Goal: Task Accomplishment & Management: Use online tool/utility

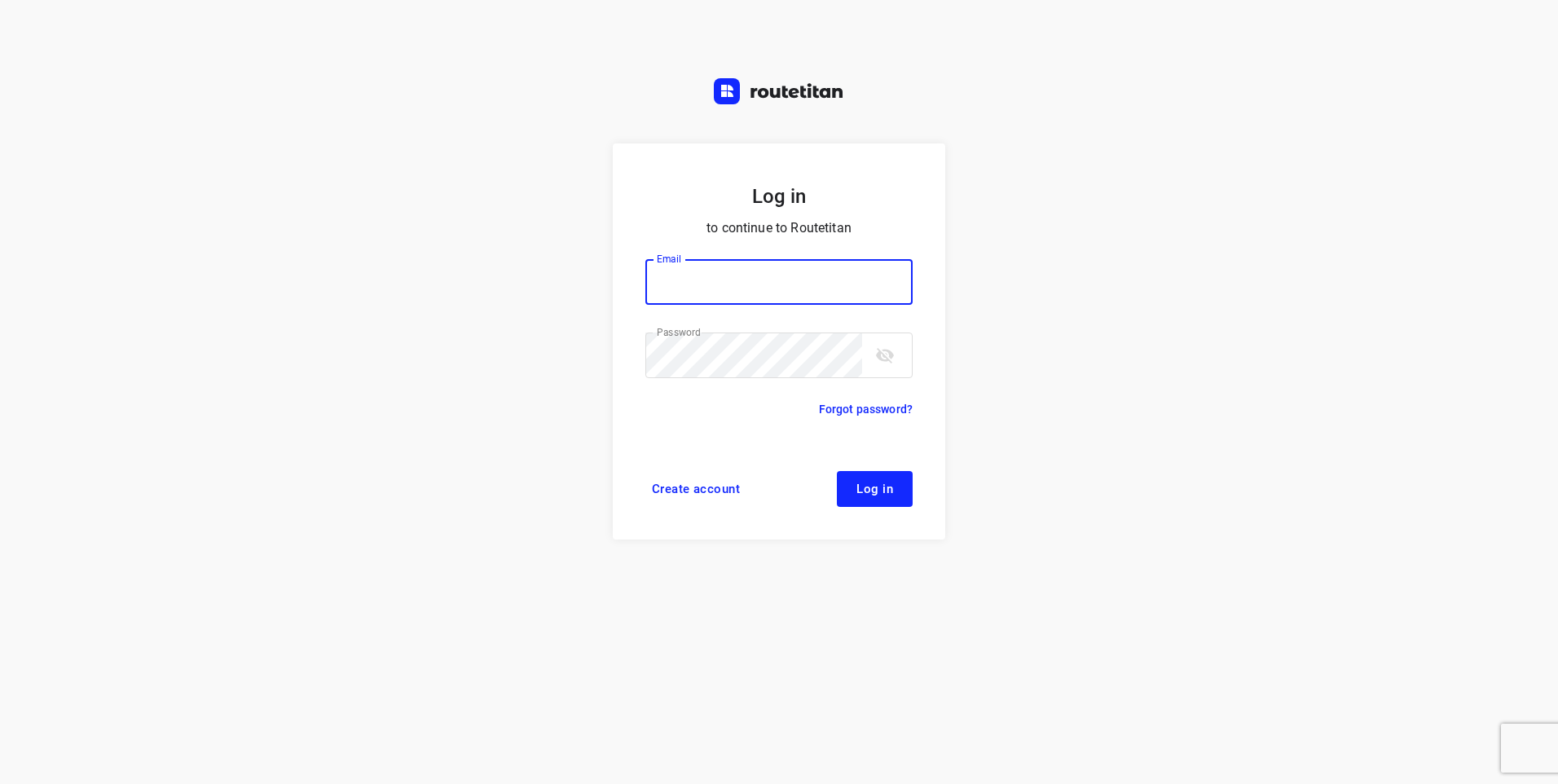
type input "[EMAIL_ADDRESS][DOMAIN_NAME]"
click at [893, 501] on button "Log in" at bounding box center [874, 488] width 76 height 36
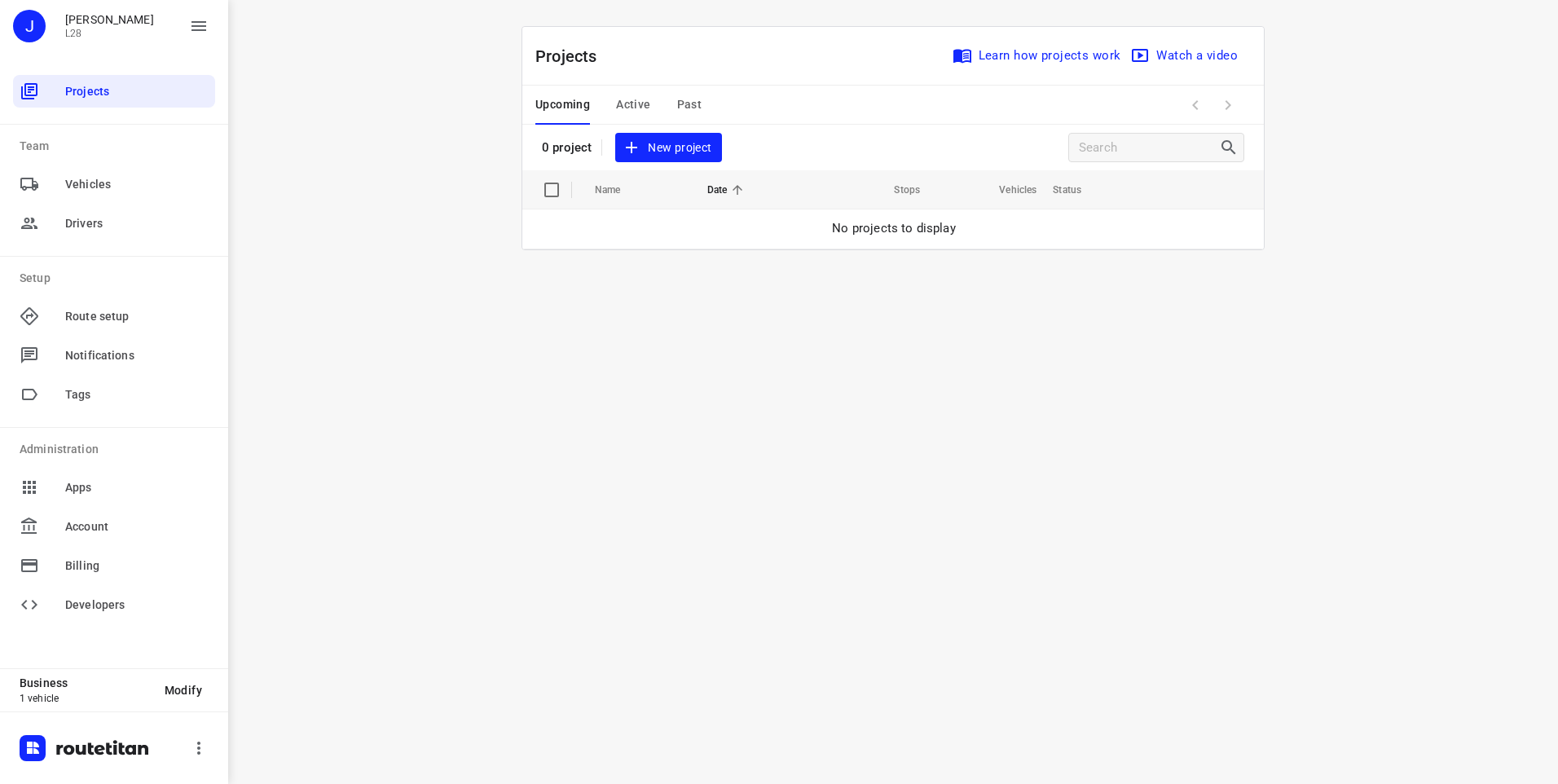
click at [663, 143] on span "New project" at bounding box center [668, 148] width 87 height 20
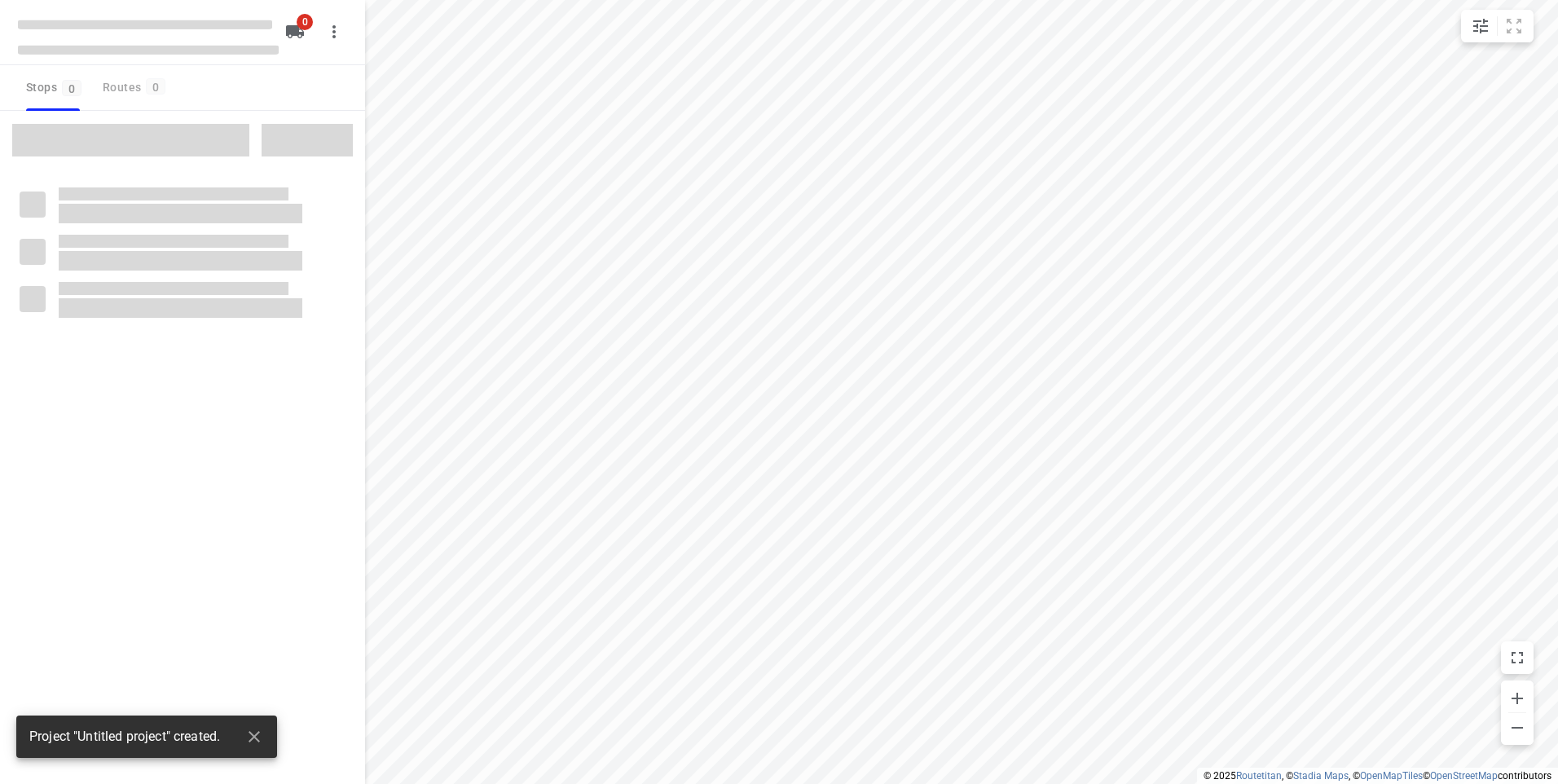
type input "distance"
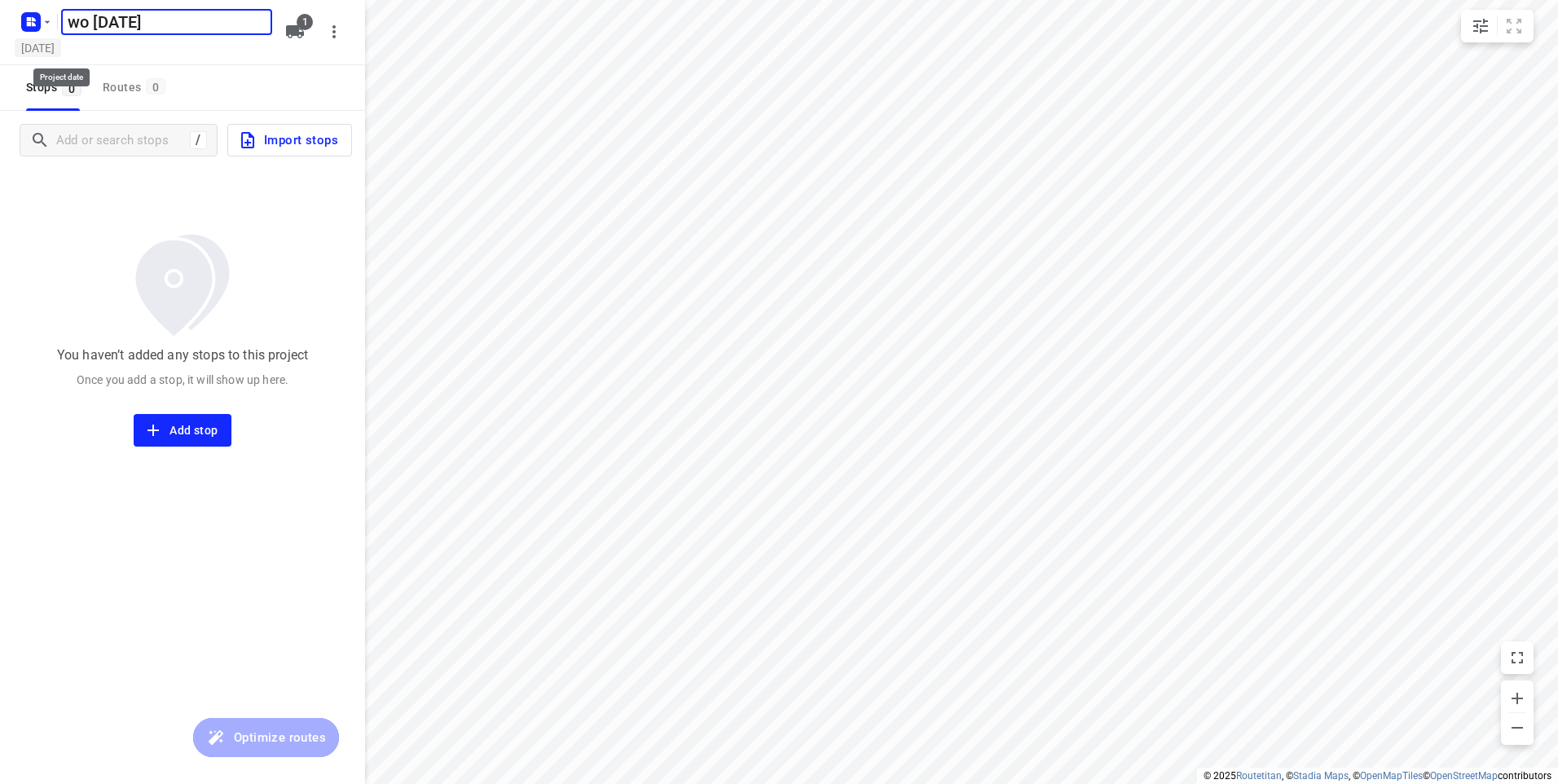
type input "wo 10-09-2025"
click at [61, 48] on h5 "Tuesday, Sep 09" at bounding box center [37, 47] width 47 height 19
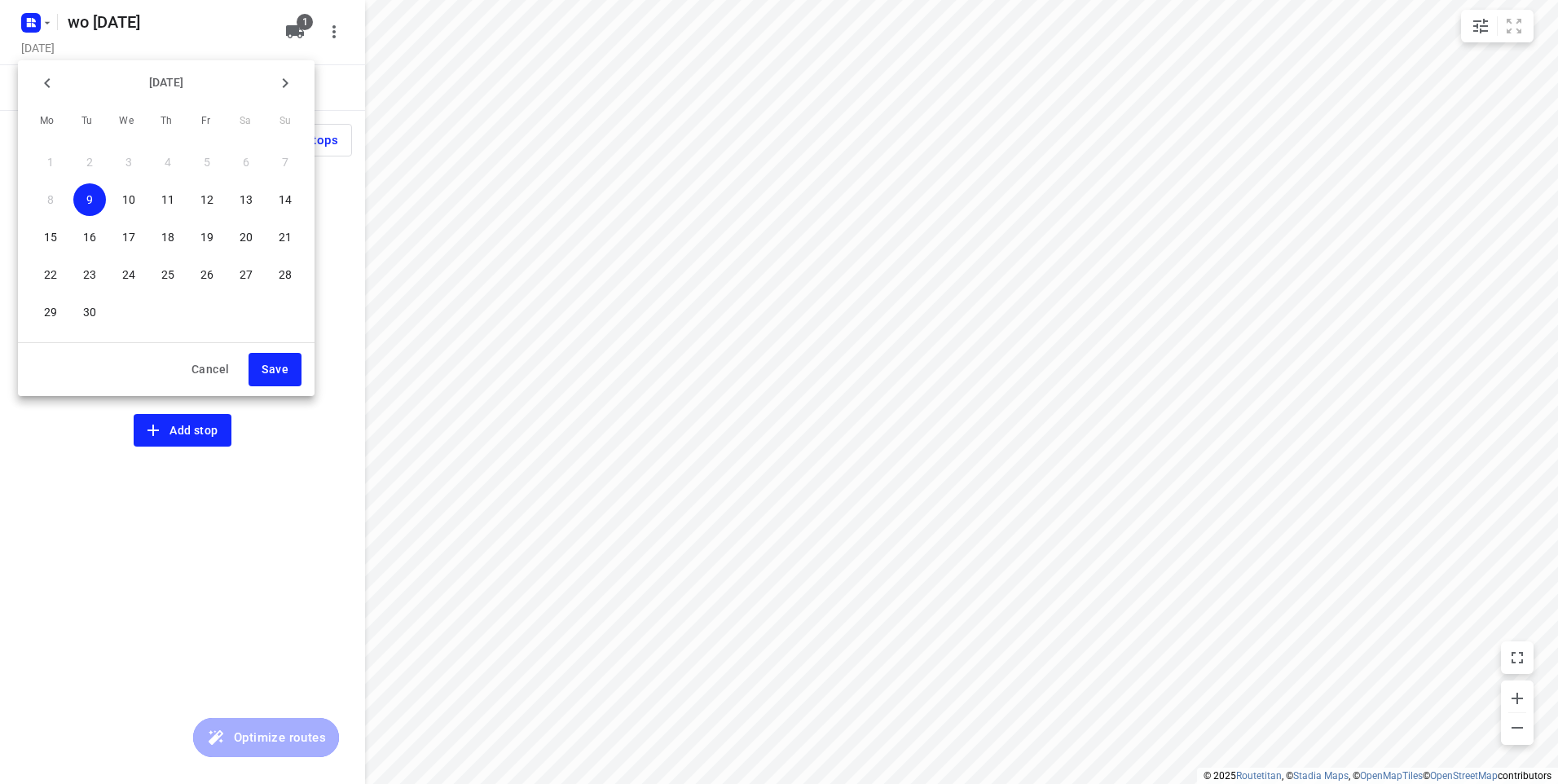
click at [124, 201] on p "10" at bounding box center [129, 200] width 13 height 16
click at [272, 373] on span "Save" at bounding box center [275, 370] width 26 height 20
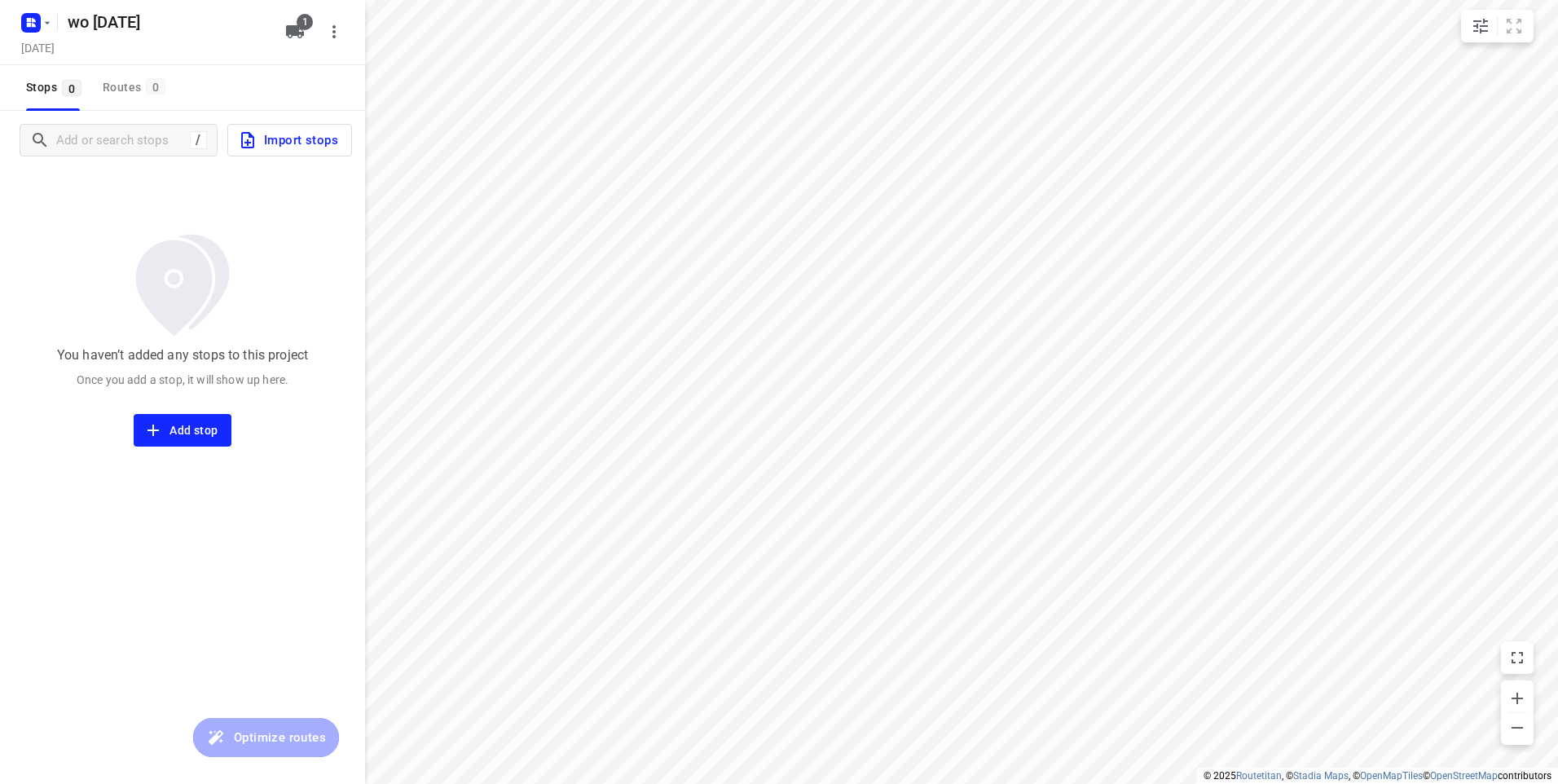
click at [259, 152] on button "Import stops" at bounding box center [289, 141] width 125 height 33
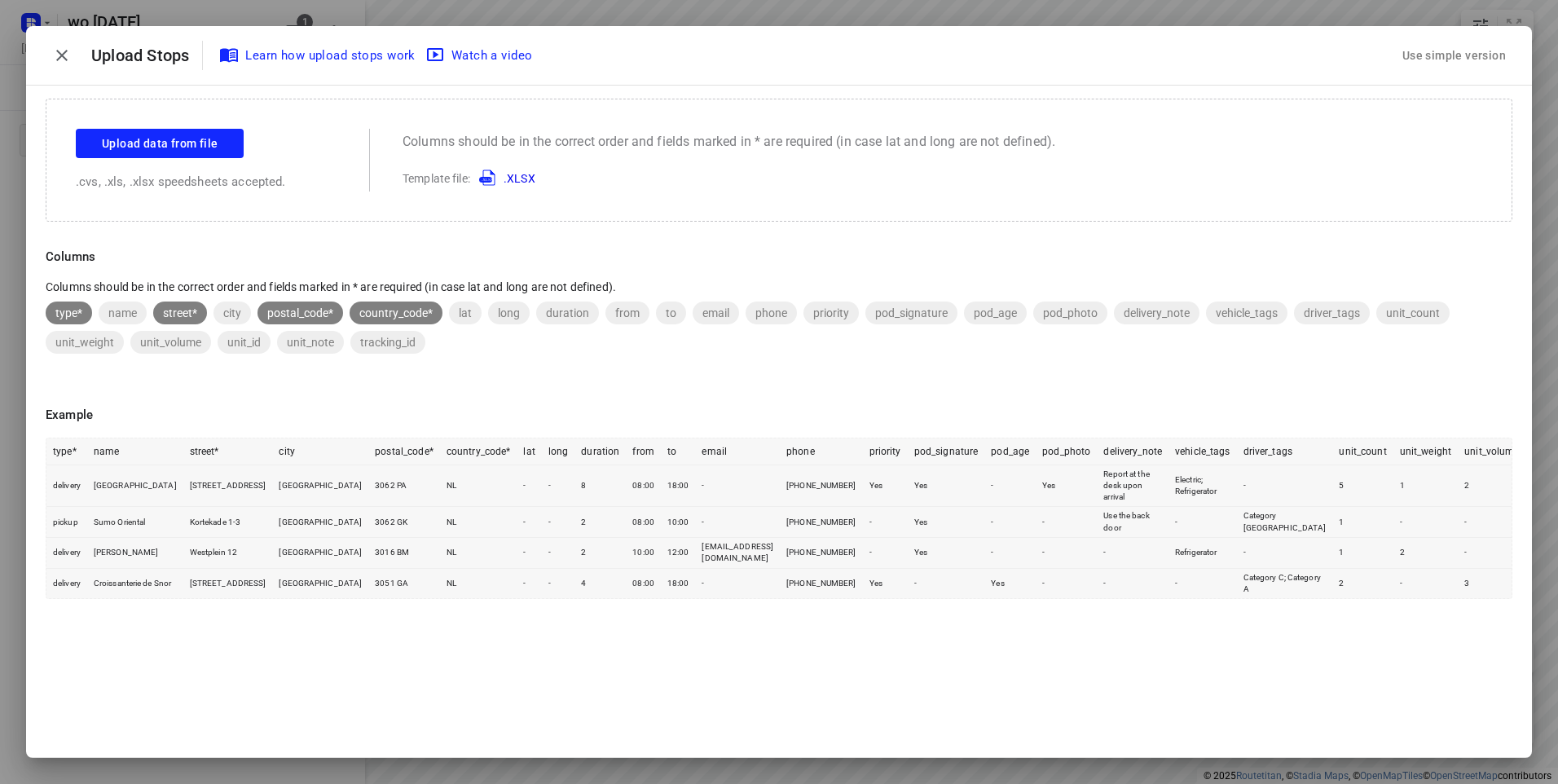
click at [1473, 52] on div "Use simple version" at bounding box center [1454, 55] width 110 height 26
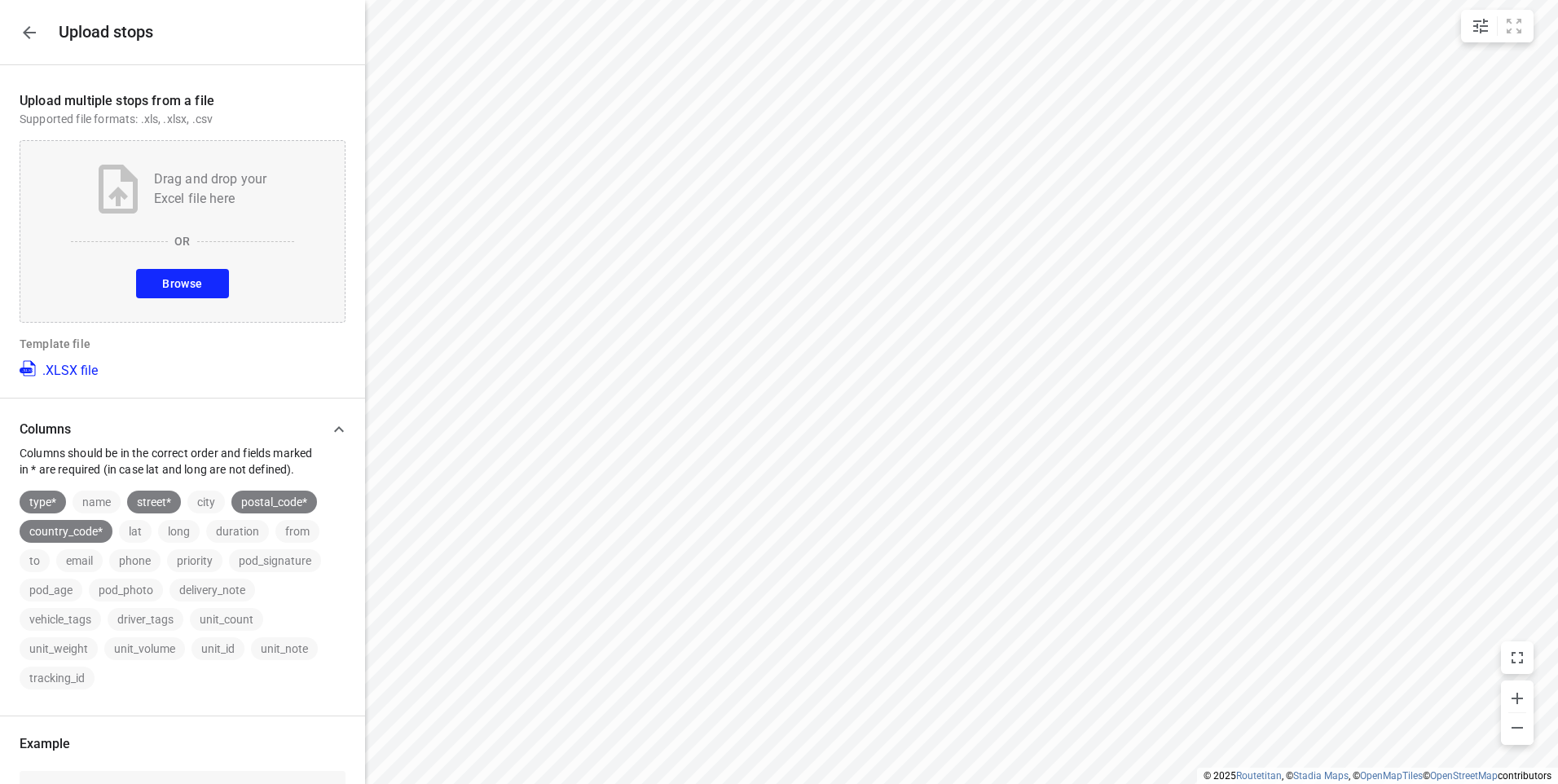
click at [211, 276] on button "Browse" at bounding box center [182, 284] width 92 height 29
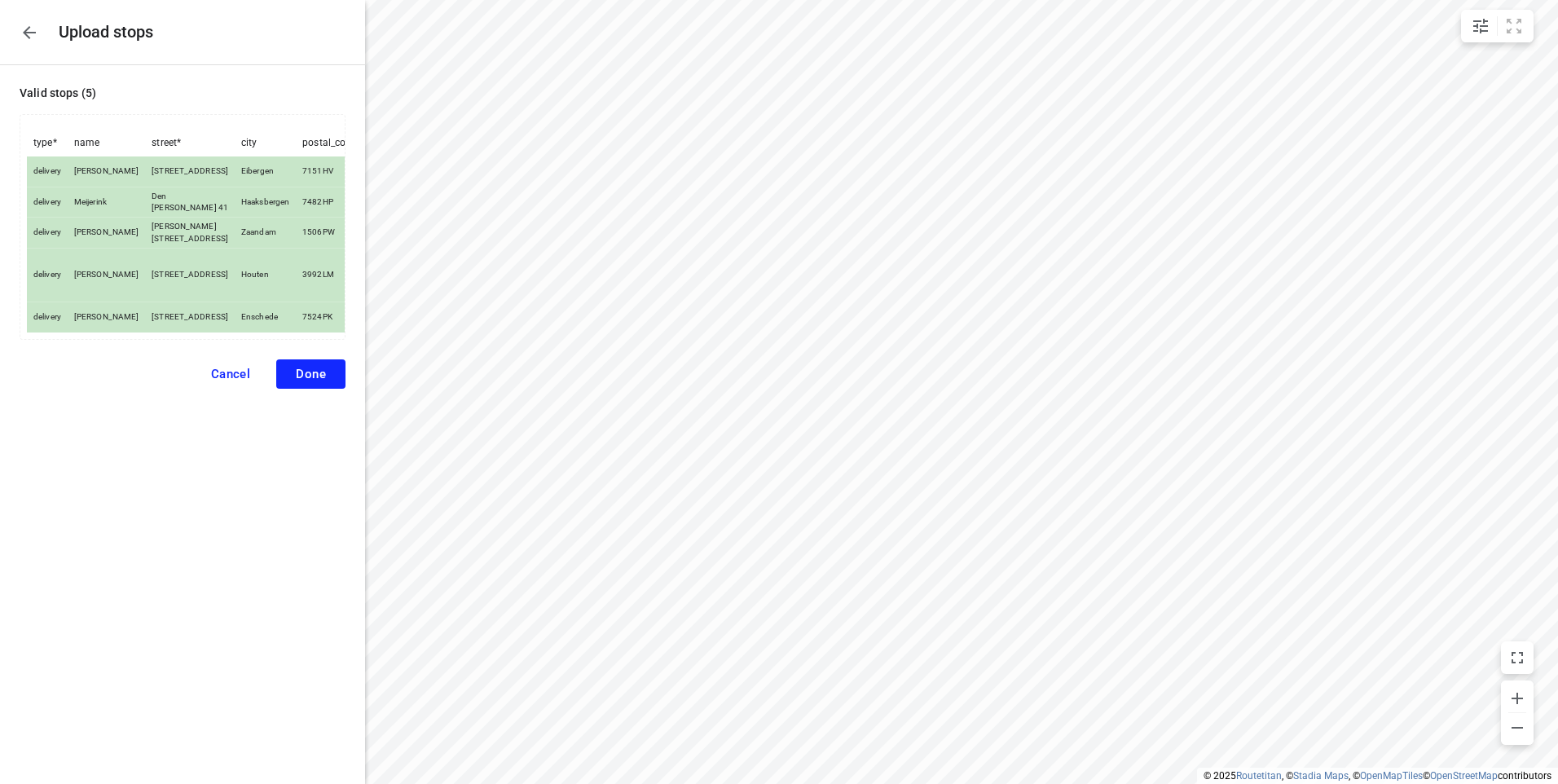
click at [320, 368] on span "Done" at bounding box center [310, 374] width 30 height 15
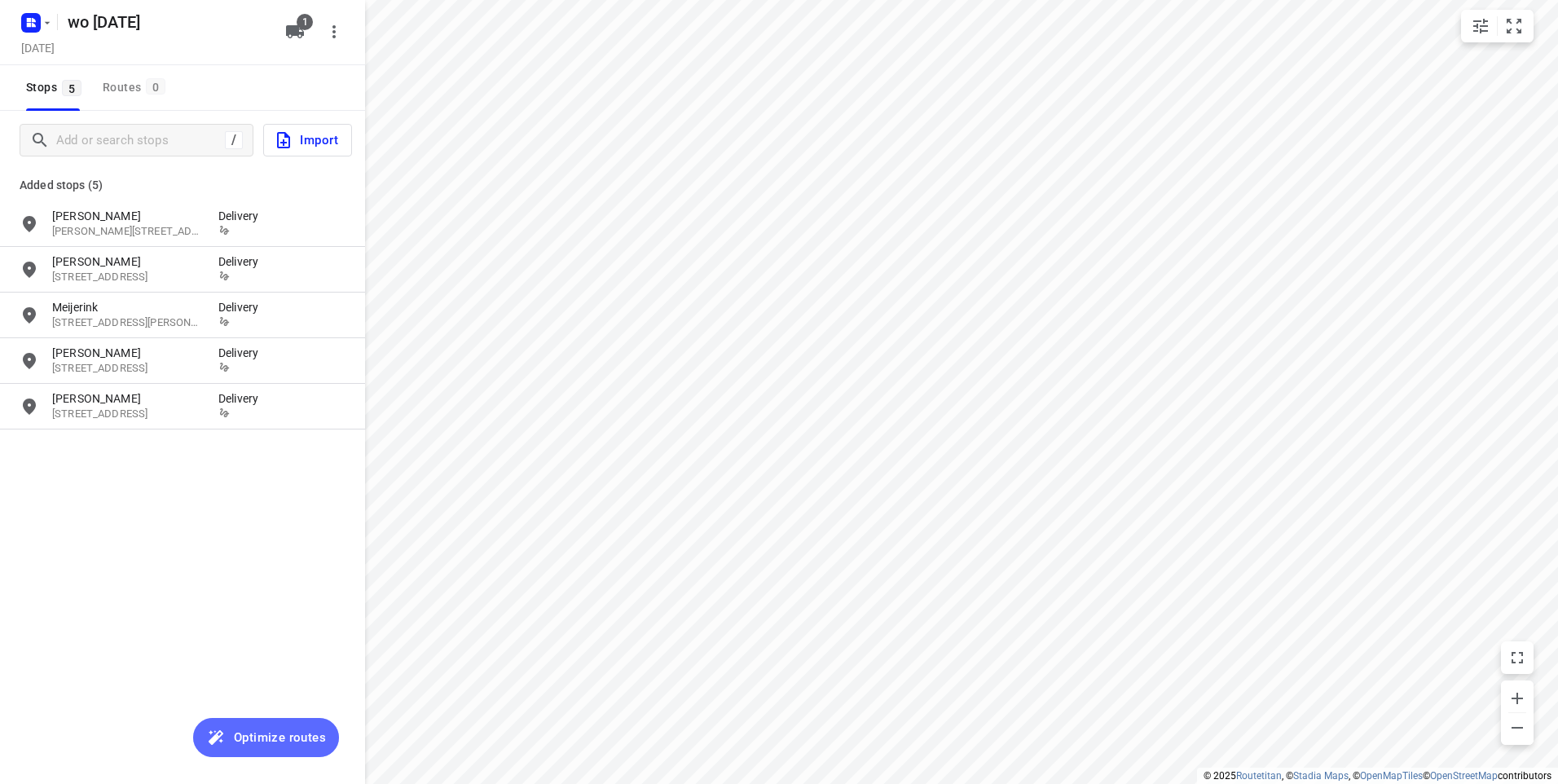
click at [263, 738] on span "Optimize routes" at bounding box center [279, 737] width 92 height 21
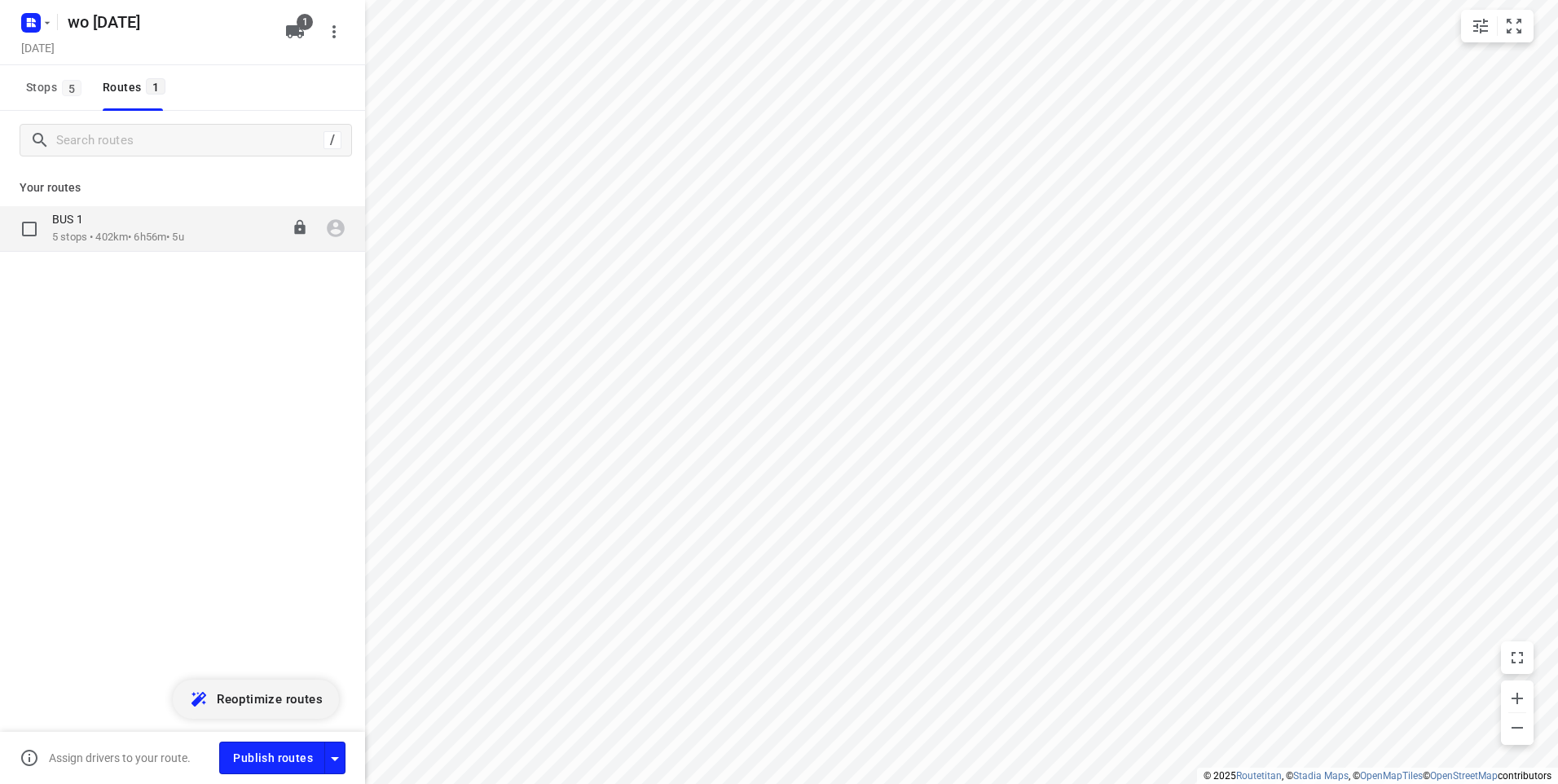
click at [132, 228] on div "BUS 1" at bounding box center [118, 221] width 132 height 18
